Goal: Task Accomplishment & Management: Use online tool/utility

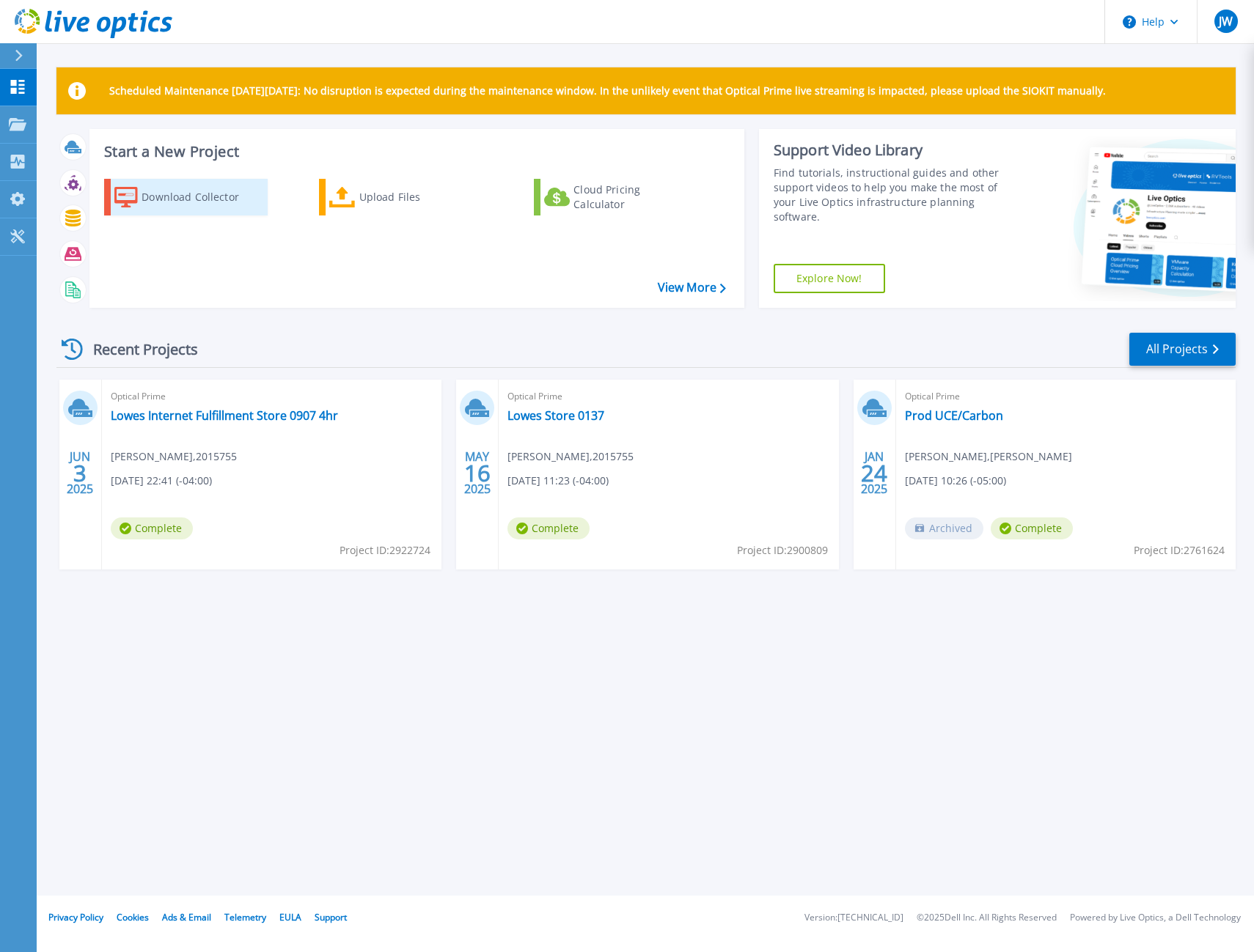
click at [218, 200] on div "Download Collector" at bounding box center [200, 196] width 117 height 29
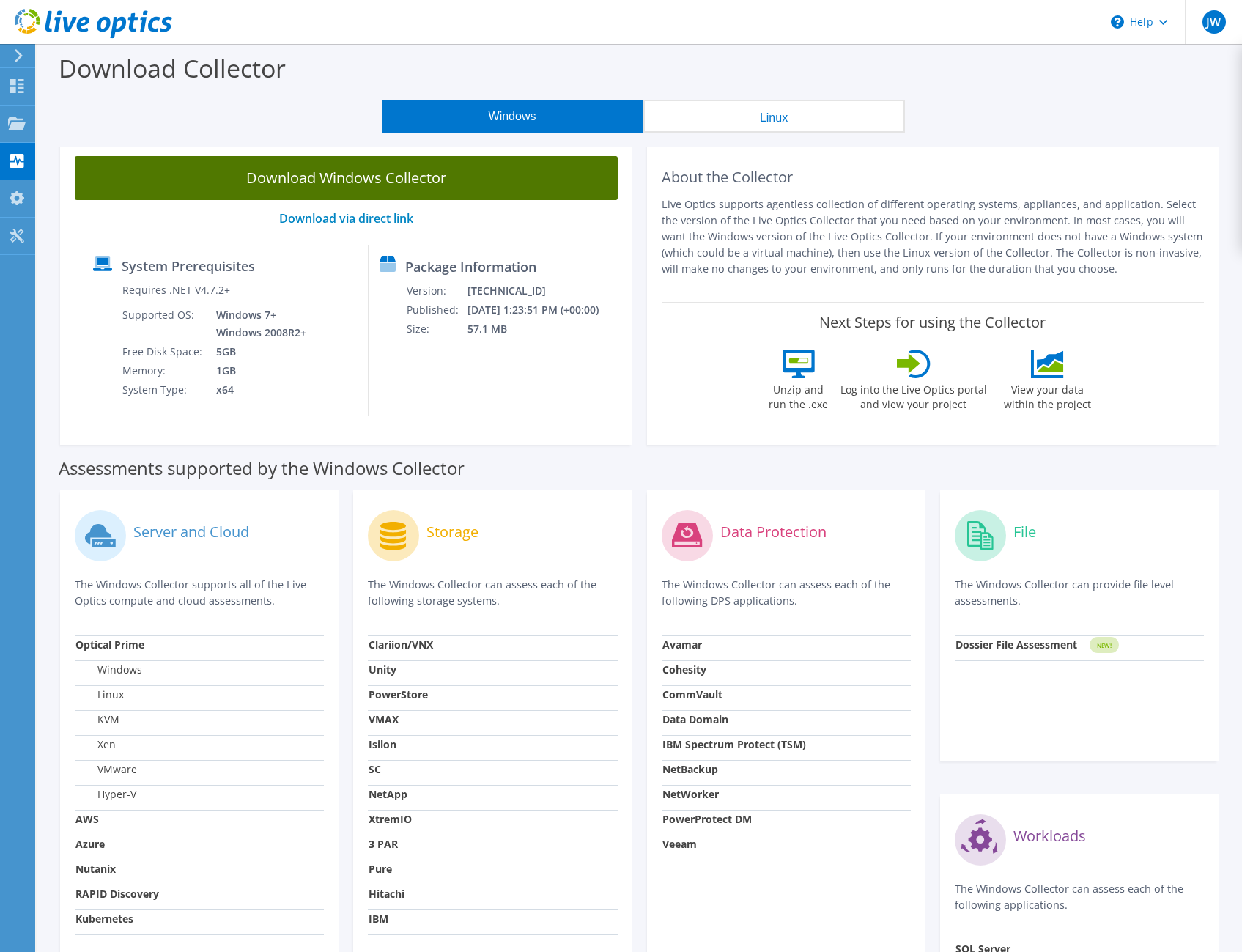
click at [312, 175] on link "Download Windows Collector" at bounding box center [347, 178] width 543 height 44
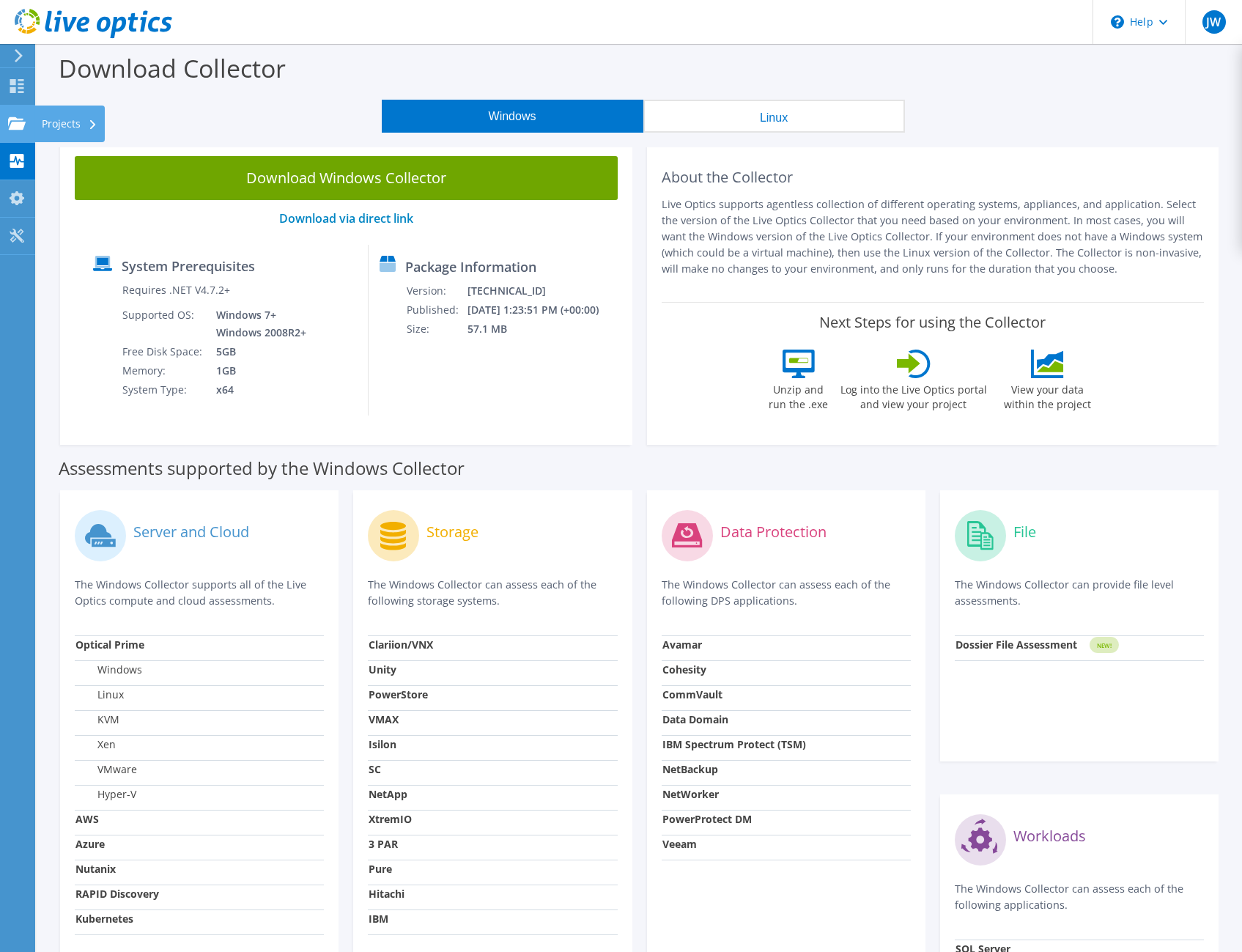
click at [74, 124] on div "Projects" at bounding box center [69, 124] width 70 height 37
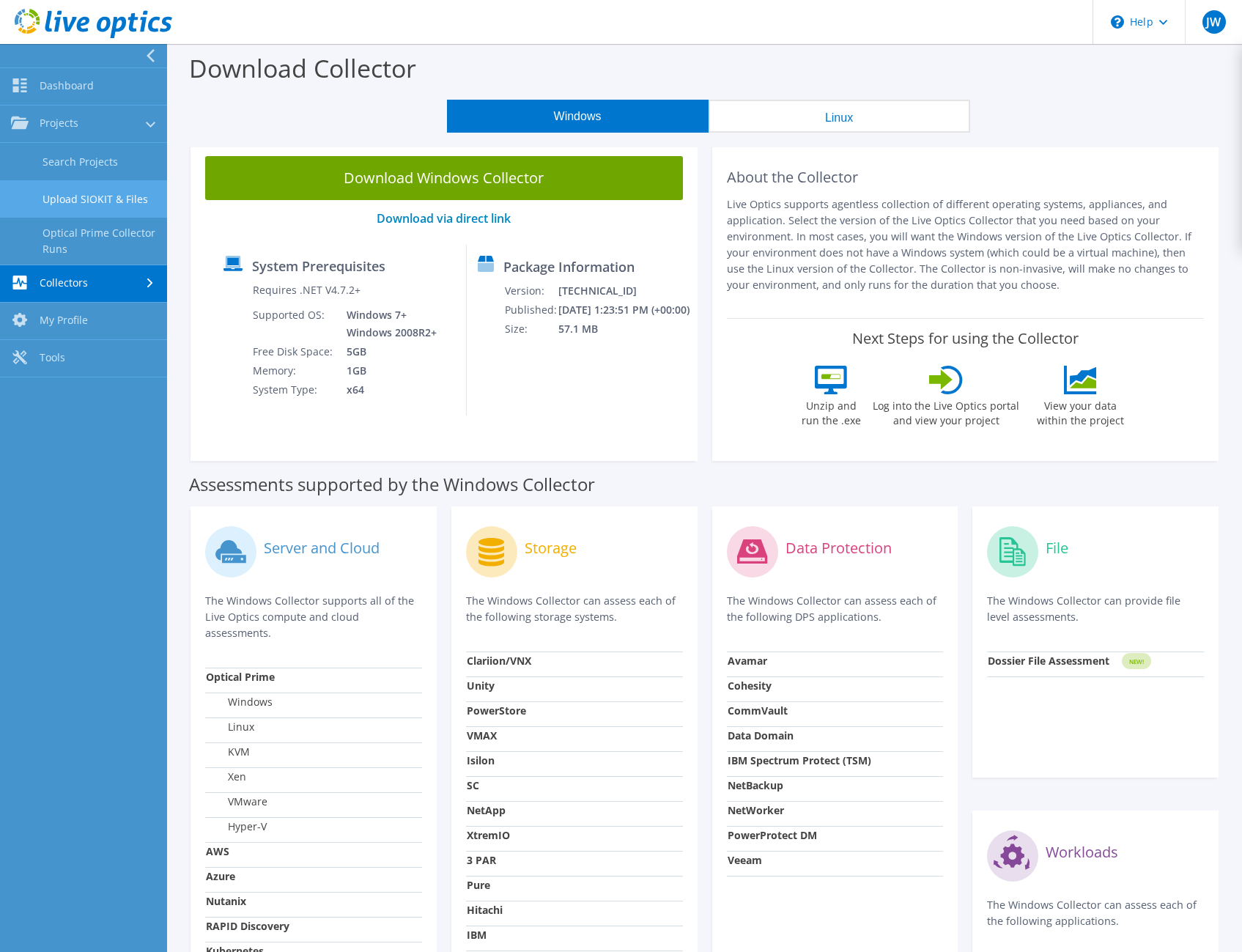
click at [107, 202] on link "Upload SIOKIT & Files" at bounding box center [84, 199] width 167 height 38
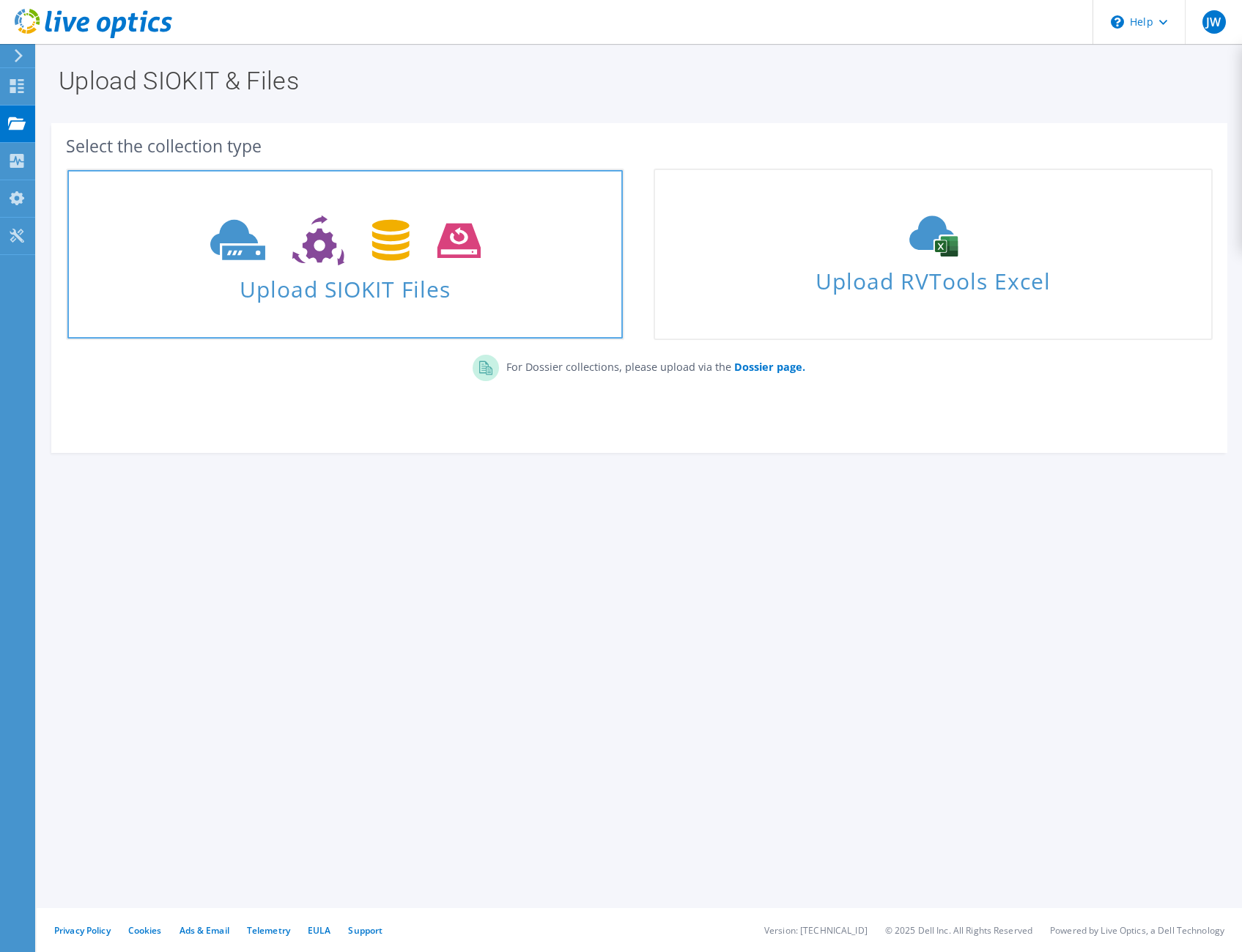
click at [428, 296] on span "Upload SIOKIT Files" at bounding box center [345, 285] width 555 height 32
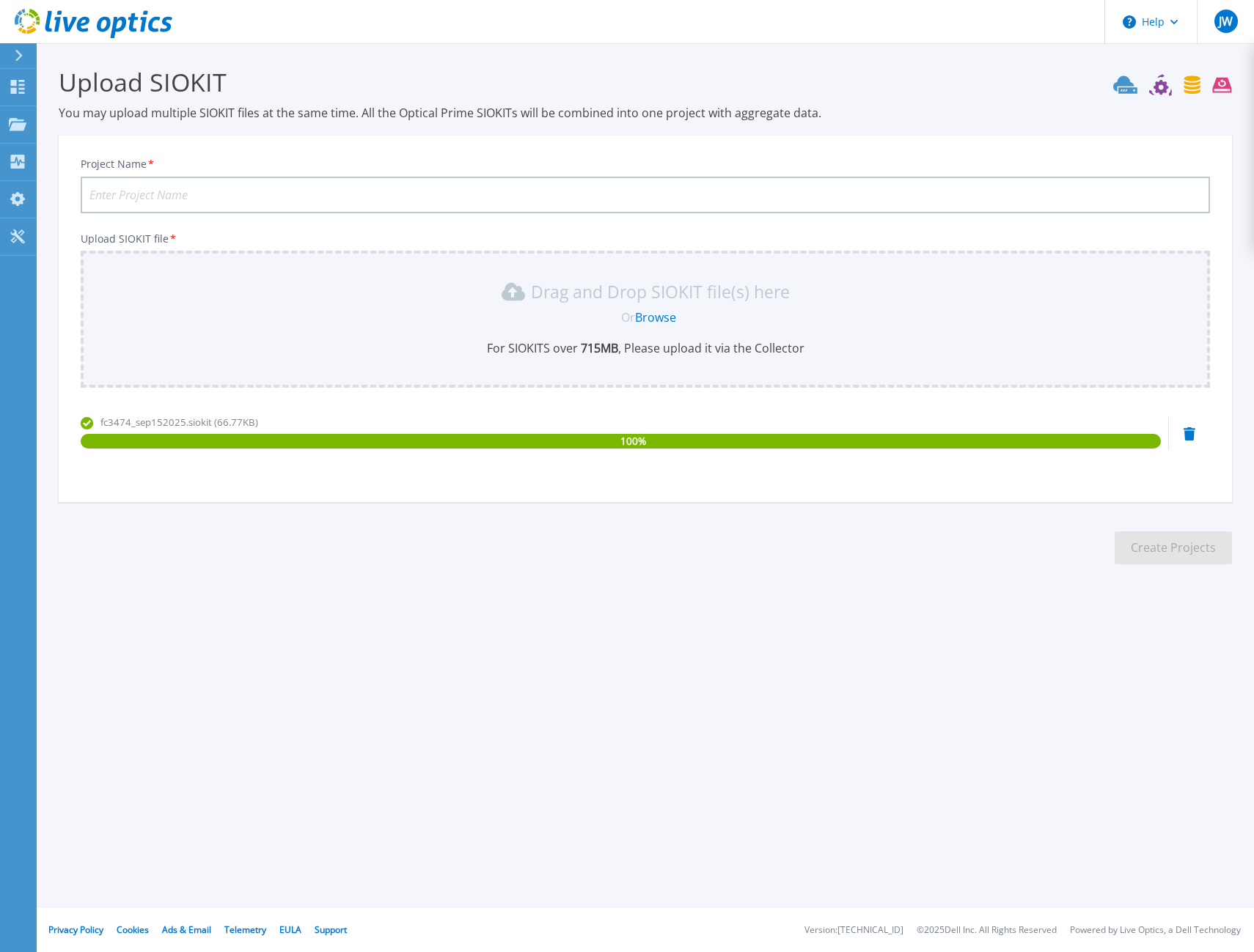
click at [262, 189] on input "Project Name *" at bounding box center [645, 195] width 1129 height 37
type input "FC and CHF Review"
click at [1152, 548] on button "Create Projects" at bounding box center [1173, 547] width 117 height 33
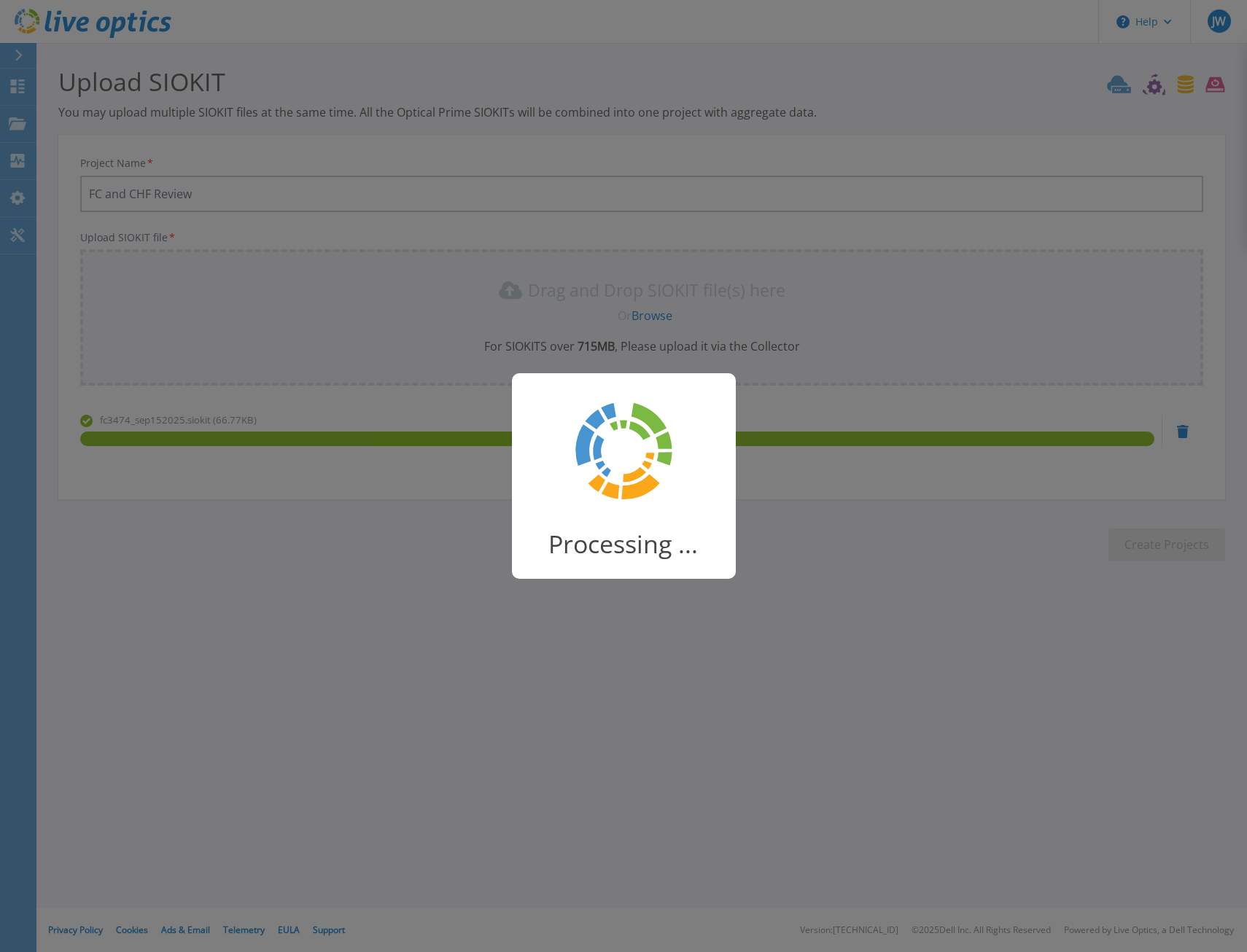
click at [272, 589] on div "Processing ..." at bounding box center [623, 476] width 1247 height 952
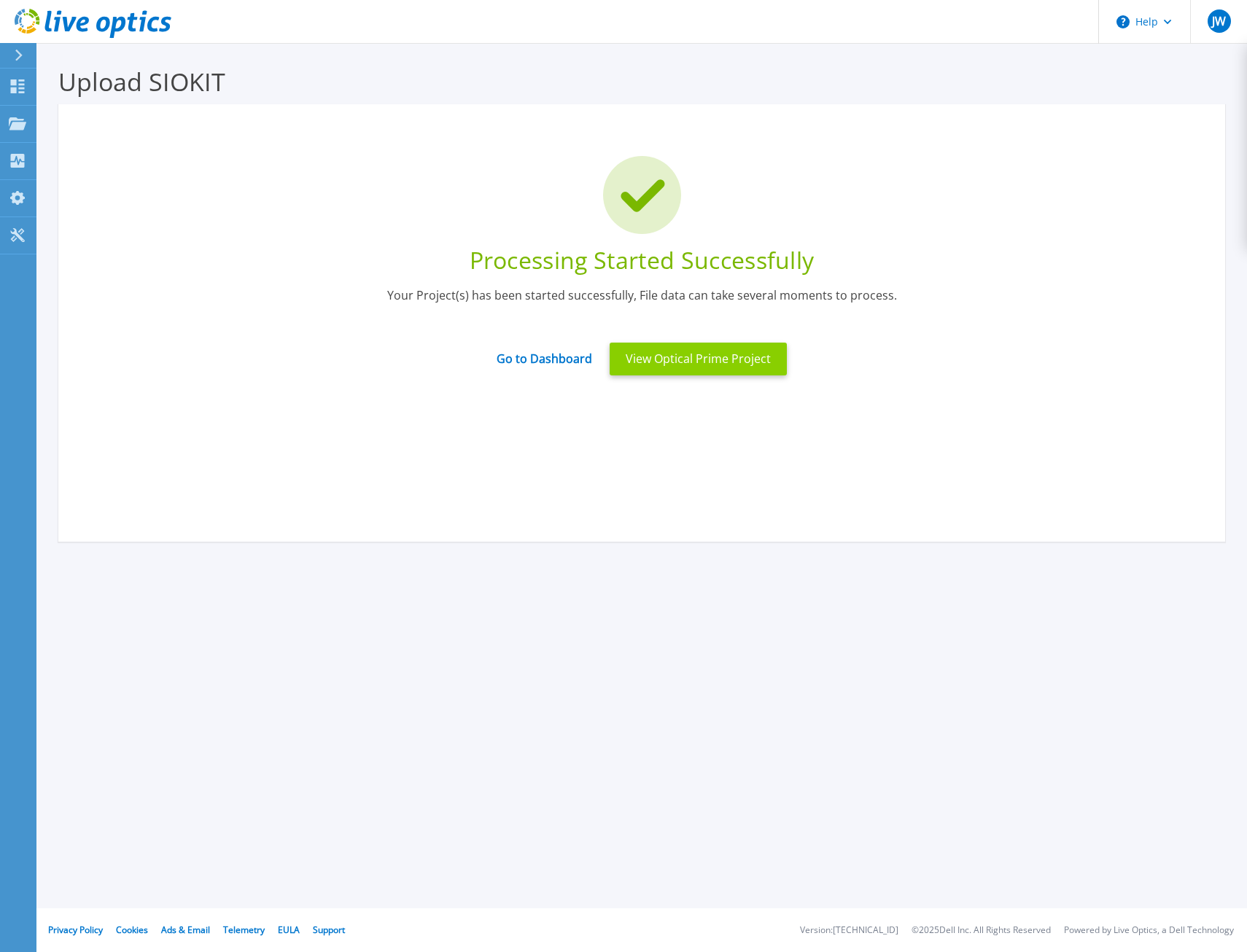
click at [665, 366] on button "View Optical Prime Project" at bounding box center [698, 358] width 177 height 32
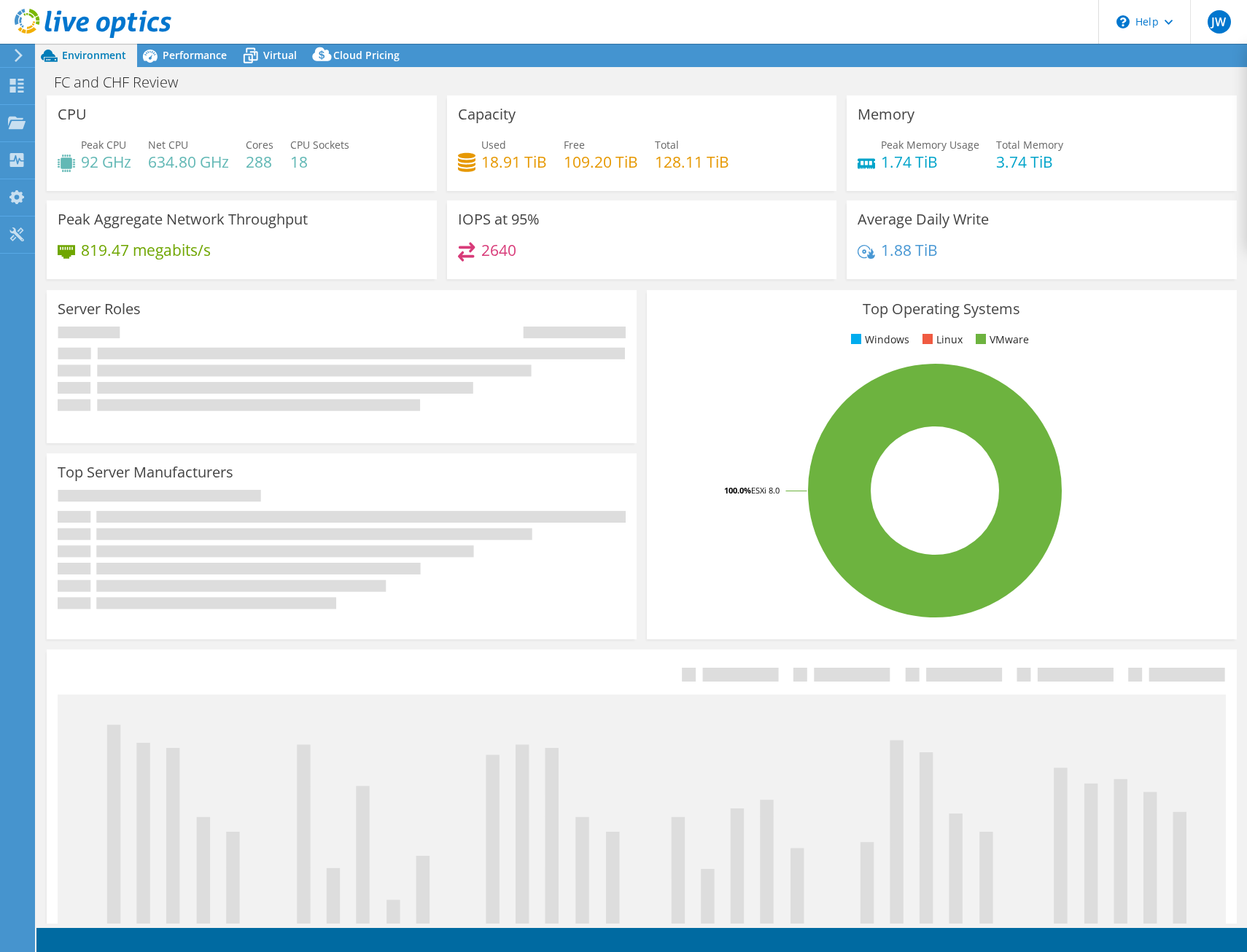
select select "USD"
